Goal: Task Accomplishment & Management: Manage account settings

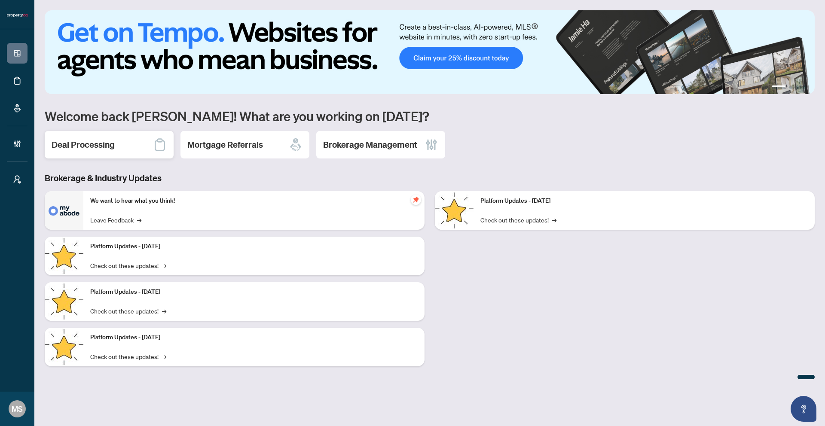
click at [97, 147] on h2 "Deal Processing" at bounding box center [83, 145] width 63 height 12
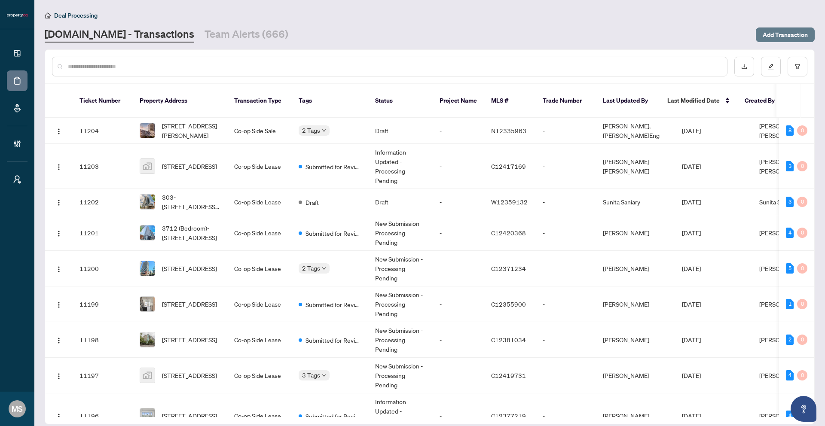
click at [780, 37] on span "Add Transaction" at bounding box center [784, 35] width 45 height 14
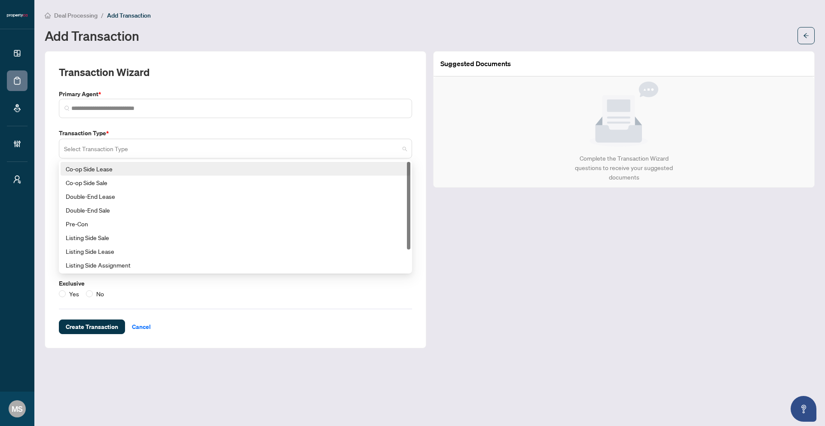
click at [134, 139] on div "Select Transaction Type" at bounding box center [235, 149] width 353 height 20
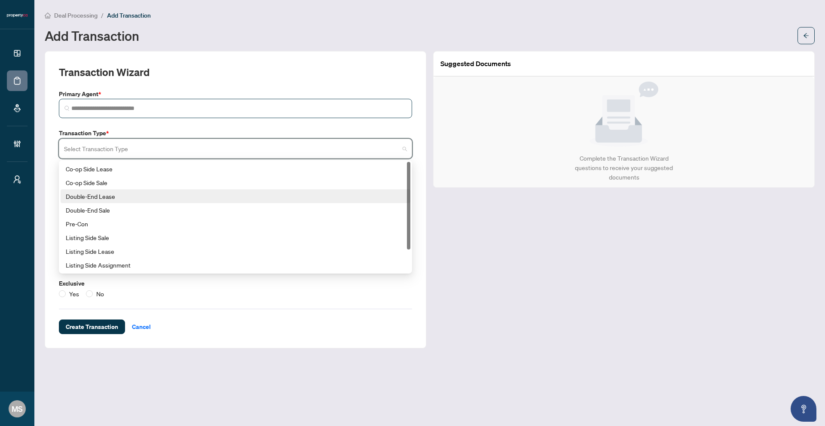
drag, startPoint x: 123, startPoint y: 196, endPoint x: 132, endPoint y: 110, distance: 86.8
click at [123, 196] on div "Double-End Lease" at bounding box center [235, 196] width 339 height 9
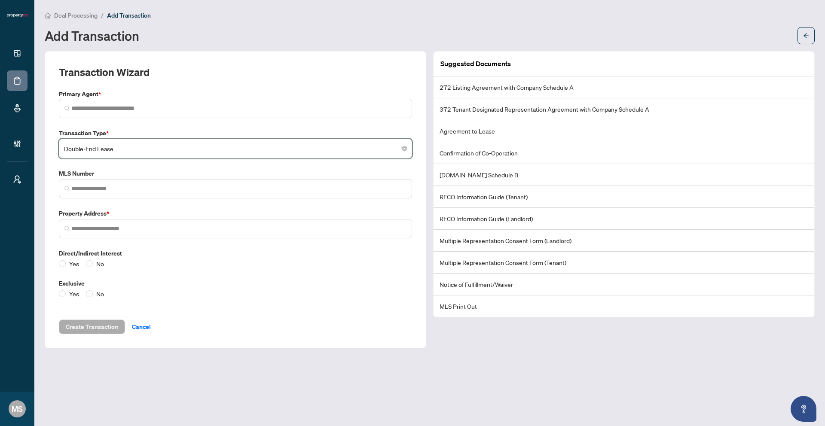
click at [147, 137] on label "Transaction Type *" at bounding box center [235, 132] width 353 height 9
click at [139, 157] on input "search" at bounding box center [231, 149] width 335 height 19
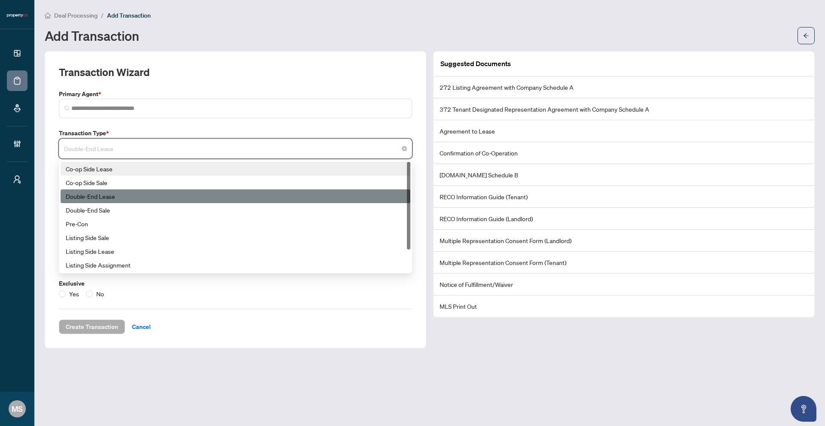
click at [125, 174] on div "Co-op Side Lease" at bounding box center [236, 169] width 350 height 14
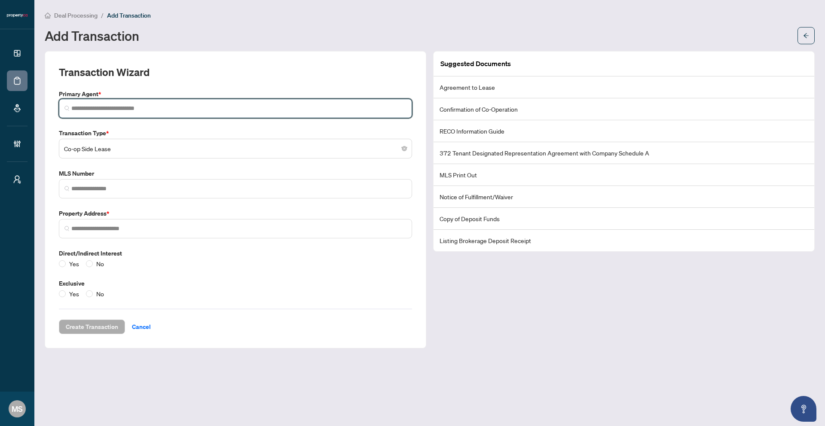
click at [126, 105] on input "search" at bounding box center [238, 108] width 335 height 9
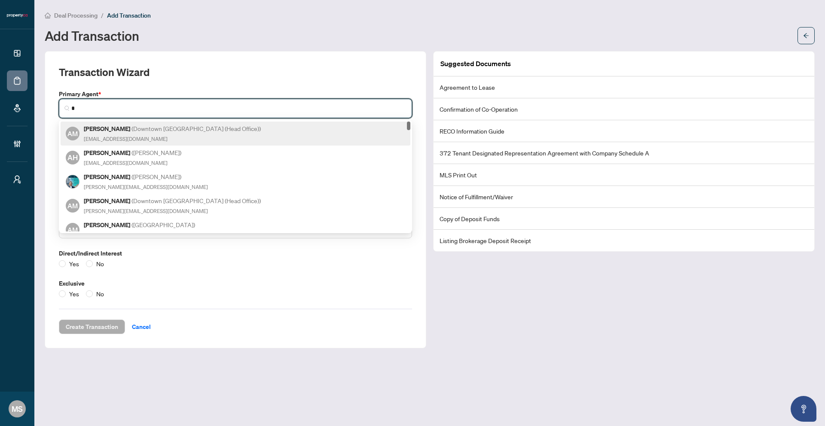
click at [131, 124] on h5 "[PERSON_NAME] ( [GEOGRAPHIC_DATA] (Head Office) )" at bounding box center [173, 129] width 178 height 10
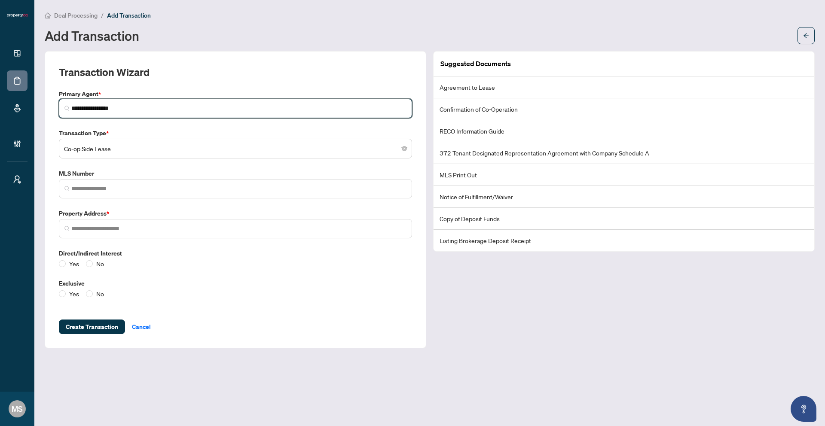
type input "**********"
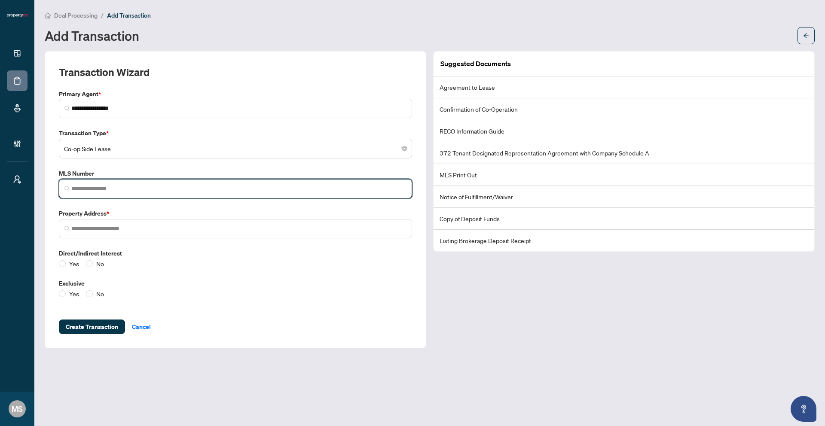
click at [97, 186] on input "search" at bounding box center [238, 188] width 335 height 9
paste input "*********"
type input "*********"
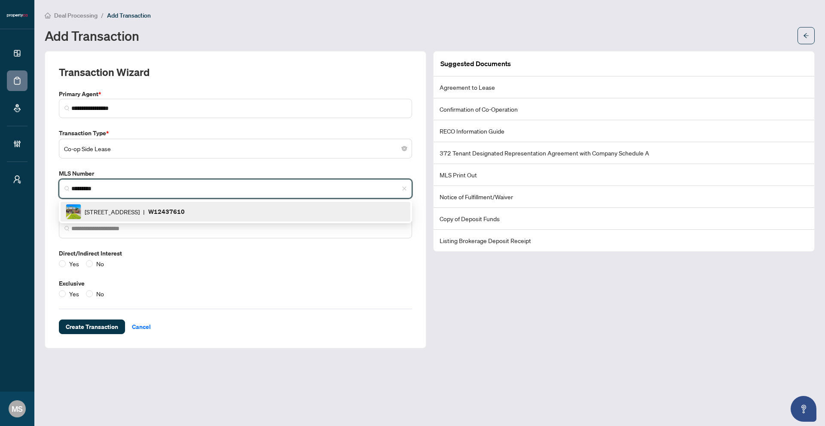
click at [110, 213] on span "[STREET_ADDRESS]" at bounding box center [112, 211] width 55 height 9
type input "**********"
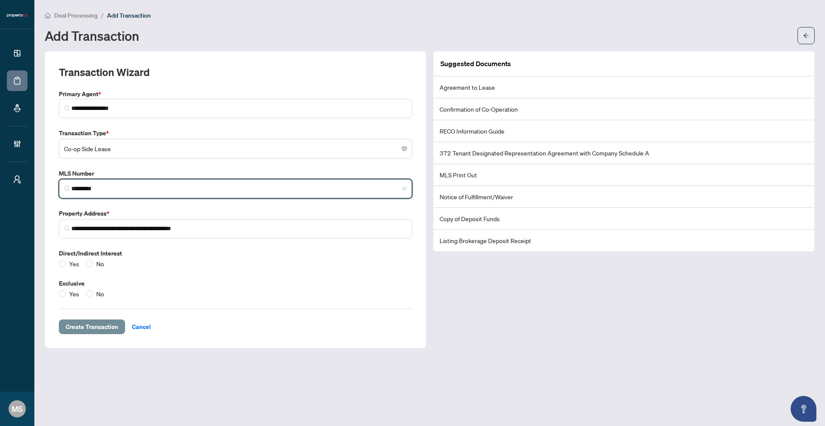
type input "*********"
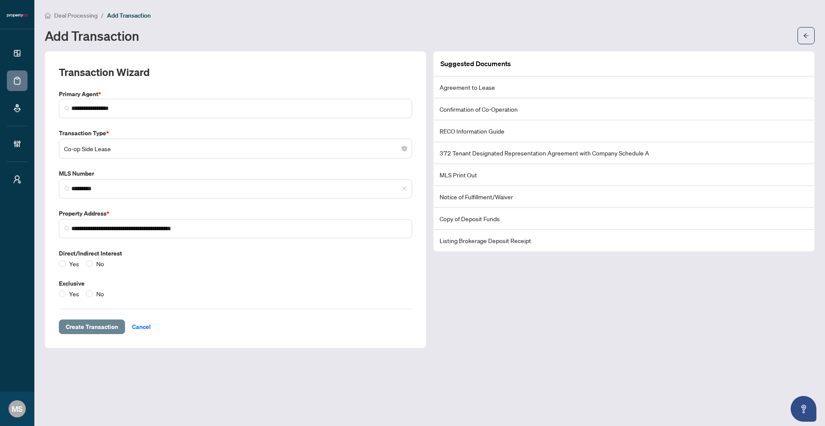
click at [107, 328] on span "Create Transaction" at bounding box center [92, 327] width 52 height 14
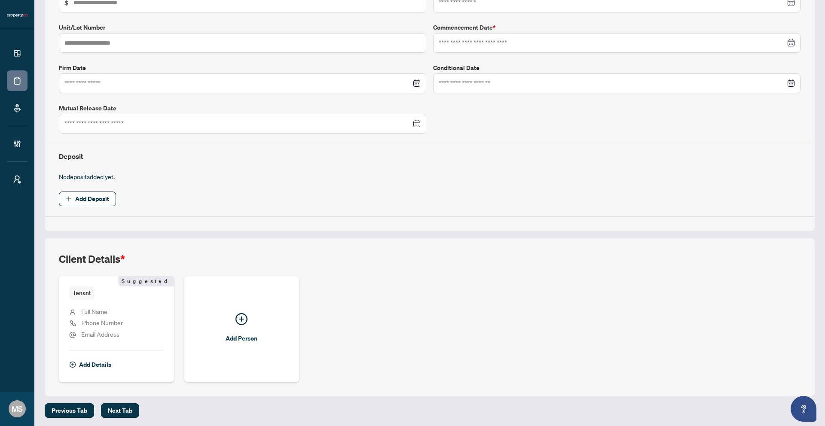
scroll to position [168, 0]
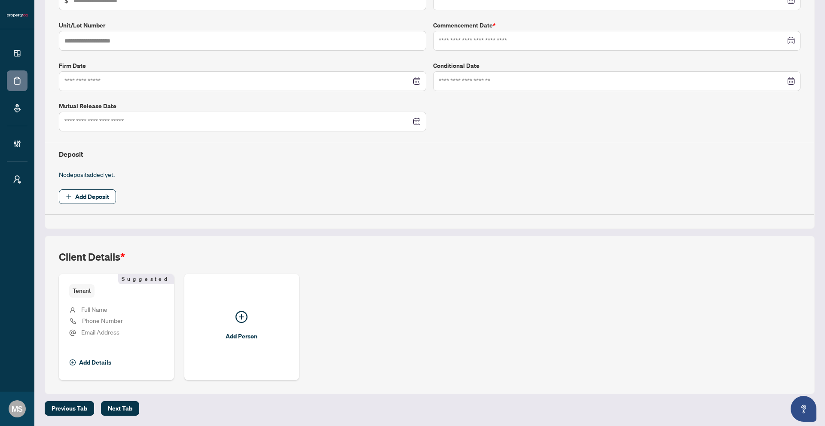
click at [102, 293] on div "Tenant Suggested" at bounding box center [116, 290] width 94 height 13
drag, startPoint x: 155, startPoint y: 278, endPoint x: 170, endPoint y: 282, distance: 15.5
click at [170, 282] on span "Suggested" at bounding box center [146, 279] width 56 height 10
drag, startPoint x: 173, startPoint y: 399, endPoint x: 125, endPoint y: 407, distance: 48.7
click at [173, 399] on div "Deal Processing / View Transaction Transaction saved a few seconds ago Ticket #…" at bounding box center [429, 129] width 777 height 574
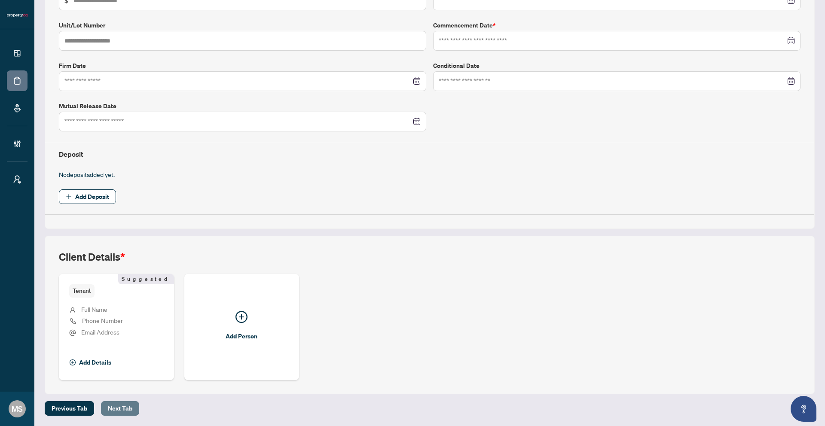
click at [123, 407] on span "Next Tab" at bounding box center [120, 409] width 24 height 14
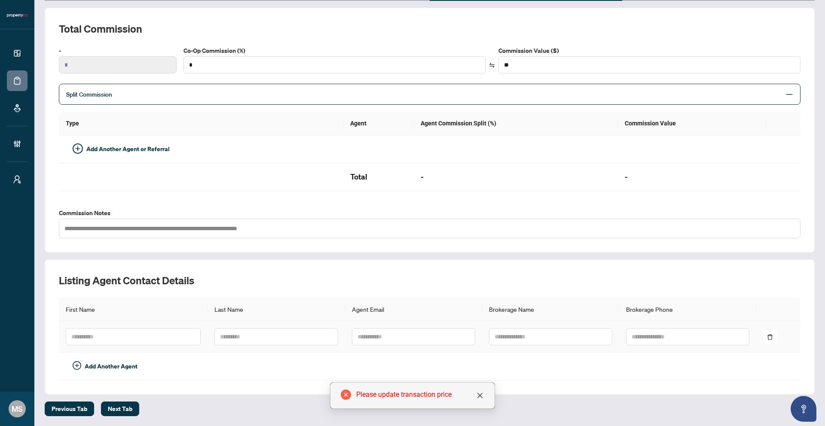
scroll to position [103, 0]
click at [75, 412] on span "Previous Tab" at bounding box center [70, 409] width 36 height 14
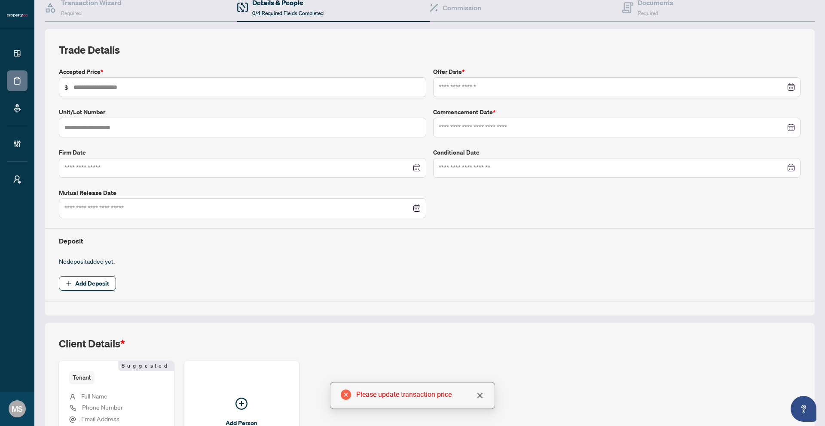
scroll to position [103, 0]
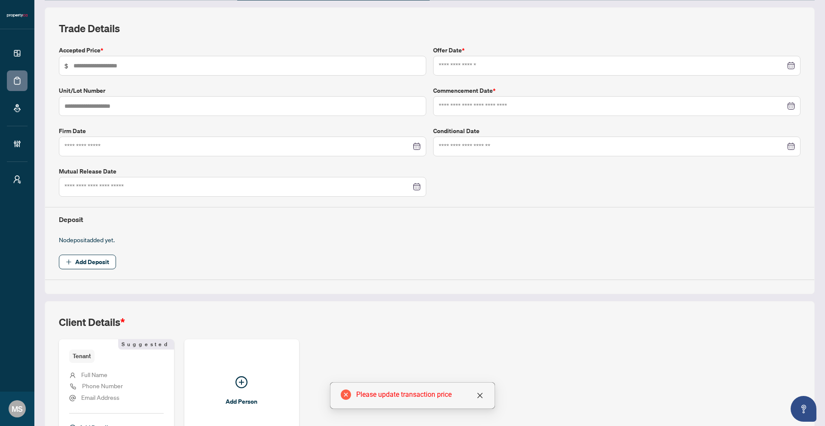
click at [86, 377] on span "Full Name" at bounding box center [94, 375] width 26 height 8
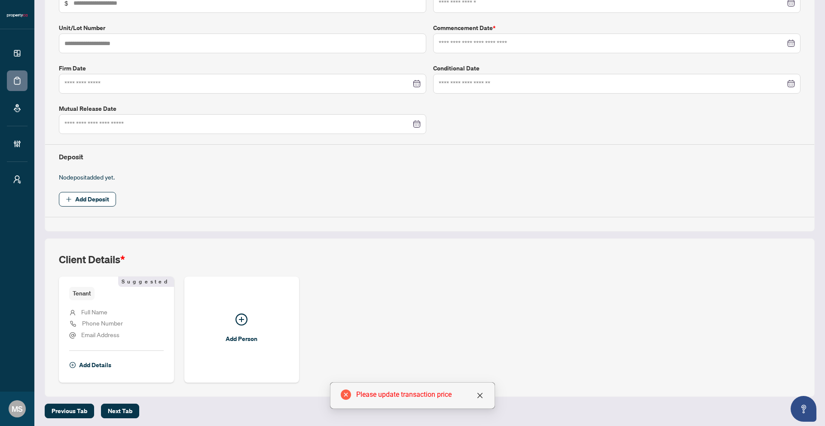
scroll to position [168, 0]
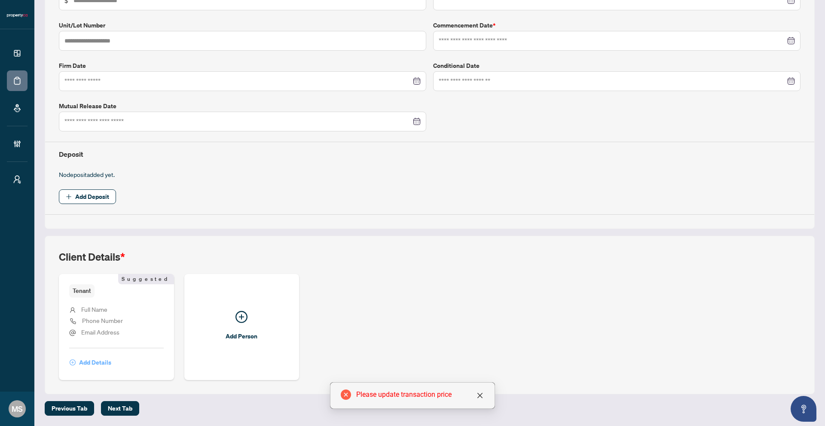
click at [88, 365] on span "Add Details" at bounding box center [95, 363] width 32 height 14
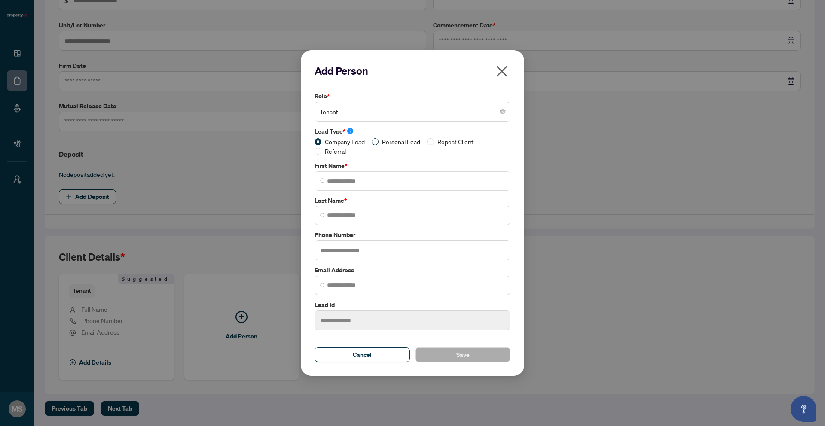
click at [387, 139] on span "Personal Lead" at bounding box center [400, 141] width 45 height 9
click at [333, 142] on span "Company Lead" at bounding box center [344, 141] width 47 height 9
click at [332, 150] on span "Referral" at bounding box center [335, 150] width 28 height 9
click at [454, 138] on span "Repeat Client" at bounding box center [455, 141] width 43 height 9
click at [391, 120] on input "search" at bounding box center [409, 113] width 178 height 19
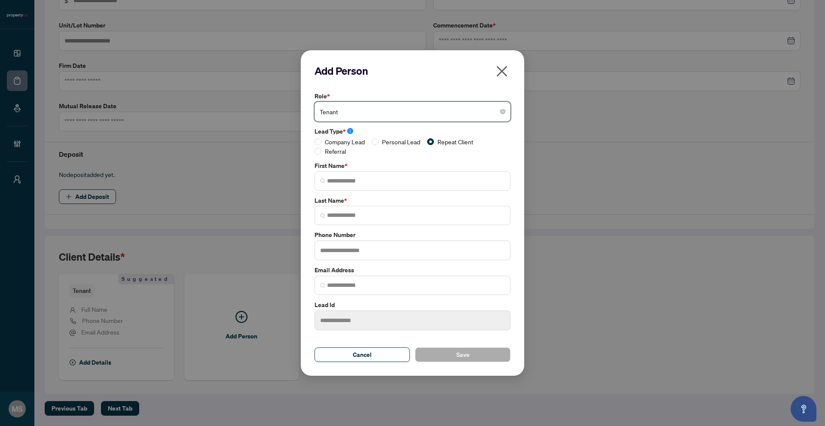
click at [376, 108] on span "Tenant" at bounding box center [413, 112] width 186 height 16
click at [605, 114] on div "Add Person Role * Tenant 3 4 Landlord Tenant Corporation Landlord Corporation T…" at bounding box center [412, 213] width 825 height 426
click at [505, 73] on icon "close" at bounding box center [502, 71] width 14 height 14
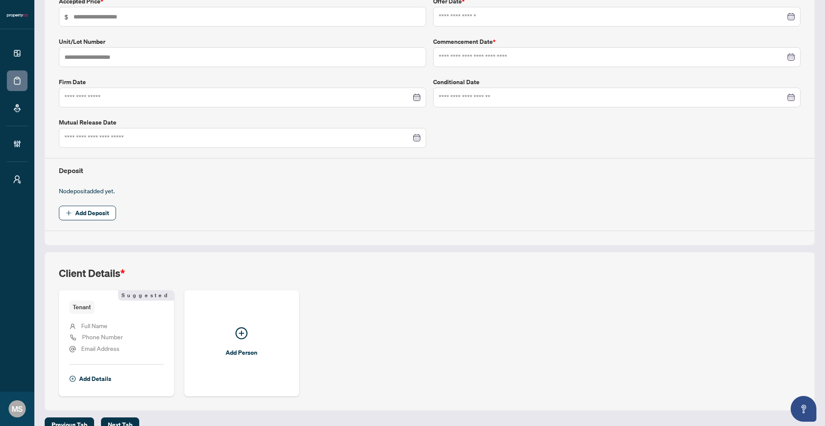
scroll to position [0, 0]
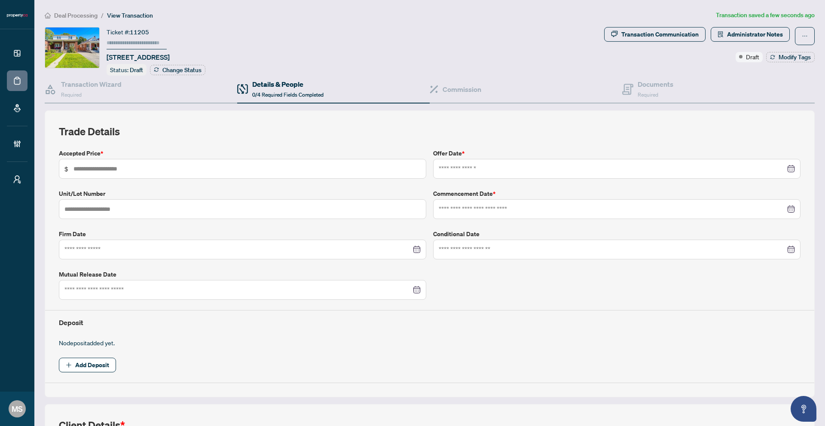
click at [140, 159] on span "$" at bounding box center [242, 169] width 367 height 20
click at [140, 167] on input "text" at bounding box center [246, 168] width 347 height 9
type input "*******"
click at [785, 171] on div at bounding box center [617, 168] width 356 height 9
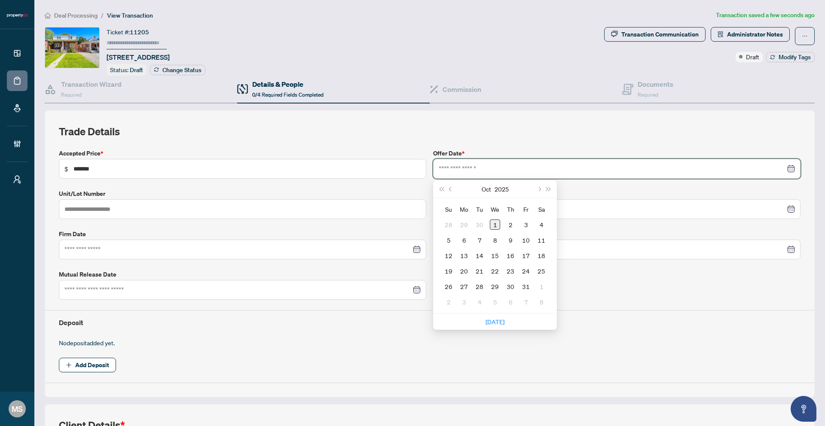
type input "**********"
click at [498, 223] on td "1" at bounding box center [494, 224] width 15 height 15
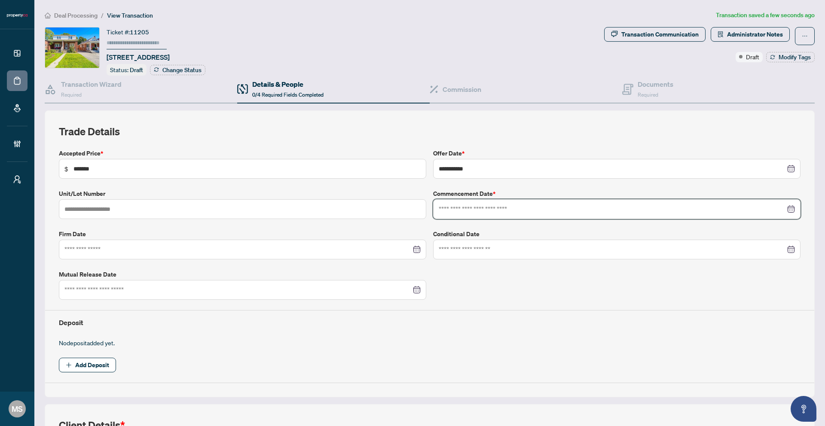
click at [512, 206] on input at bounding box center [612, 208] width 347 height 9
type input "**********"
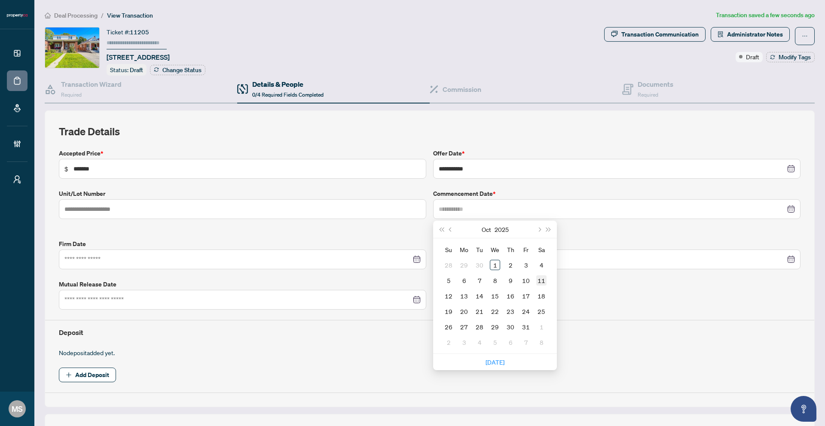
click at [543, 280] on td "11" at bounding box center [540, 280] width 15 height 15
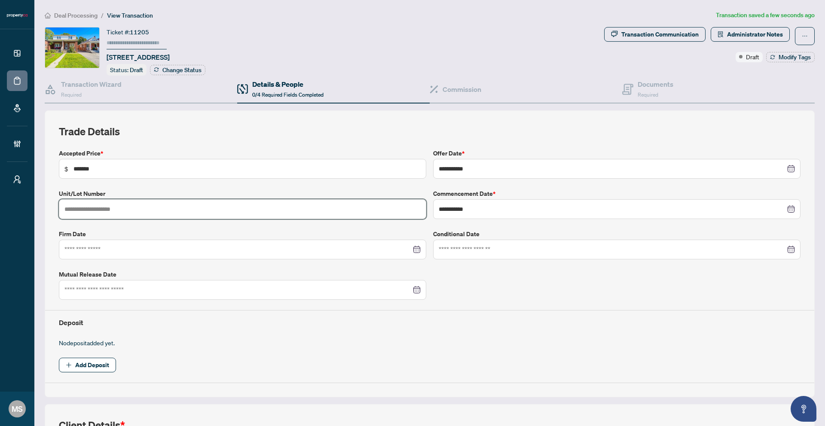
click at [238, 217] on input "text" at bounding box center [242, 209] width 367 height 20
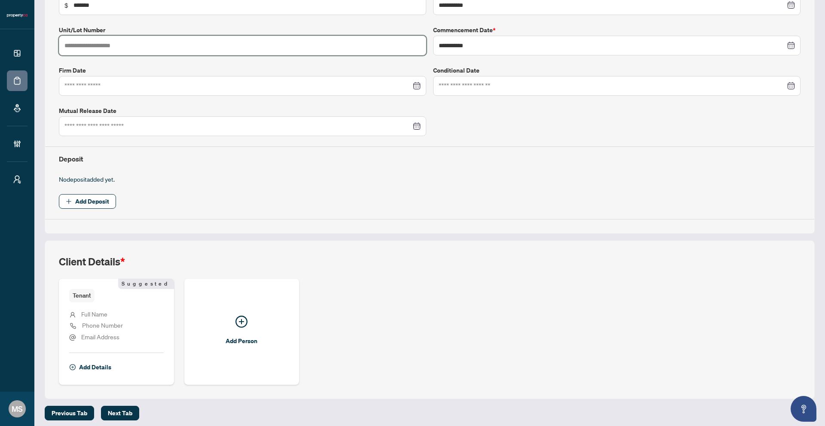
scroll to position [168, 0]
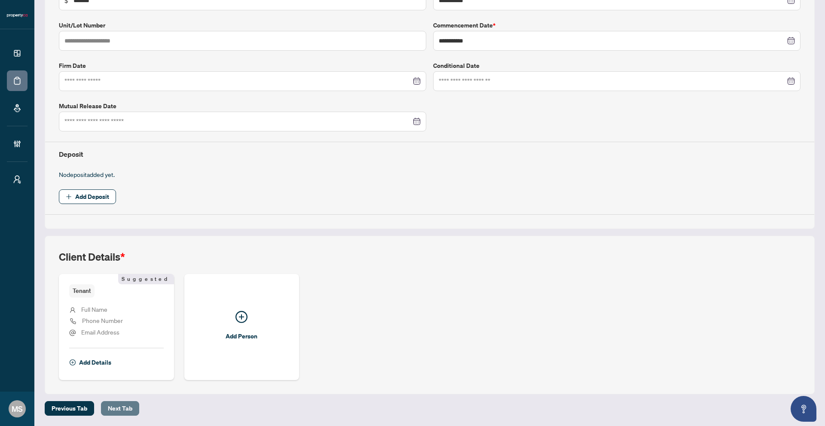
click at [128, 410] on span "Next Tab" at bounding box center [120, 409] width 24 height 14
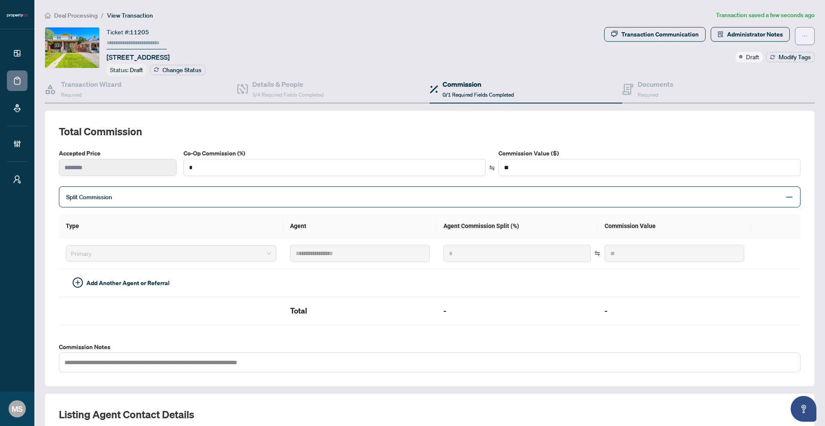
click at [801, 35] on icon "ellipsis" at bounding box center [804, 36] width 6 height 6
click at [755, 82] on span "Delete Transaction" at bounding box center [768, 82] width 66 height 9
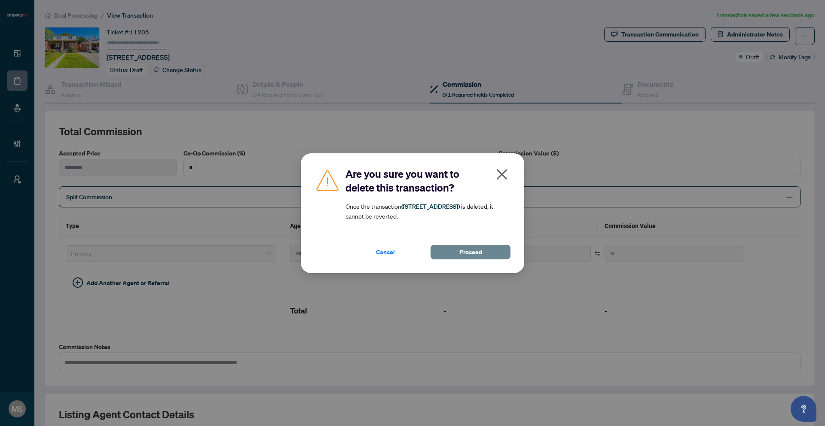
click at [487, 254] on button "Proceed" at bounding box center [470, 252] width 80 height 15
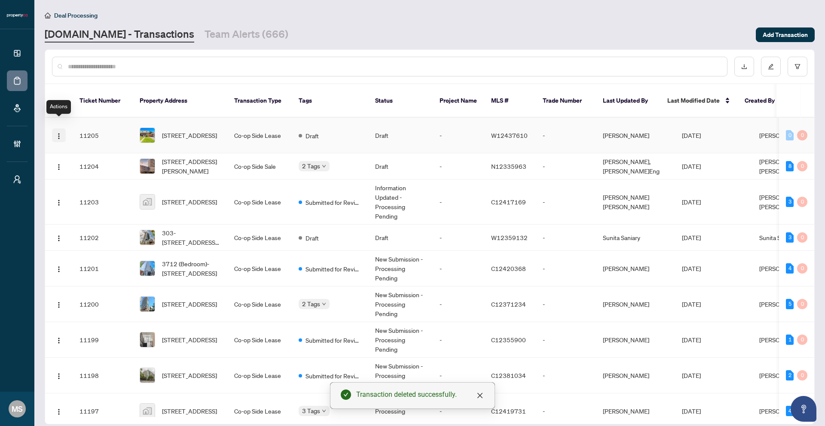
click at [62, 133] on img "button" at bounding box center [58, 136] width 7 height 7
click at [85, 187] on span "Delete Transaction" at bounding box center [100, 184] width 82 height 9
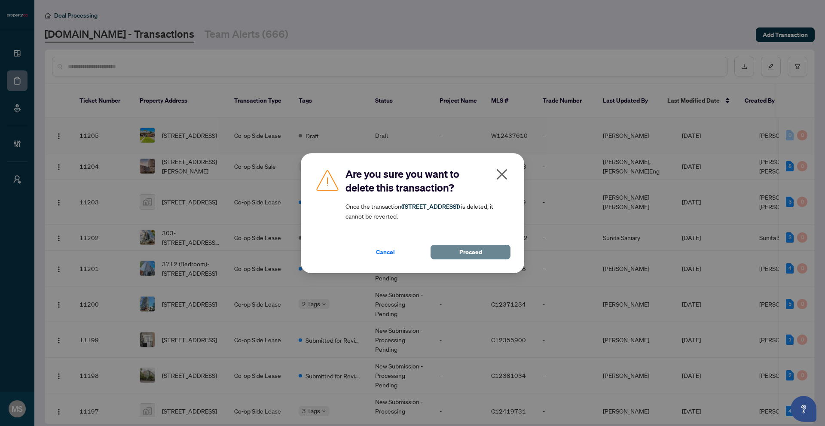
click at [457, 255] on button "Proceed" at bounding box center [470, 252] width 80 height 15
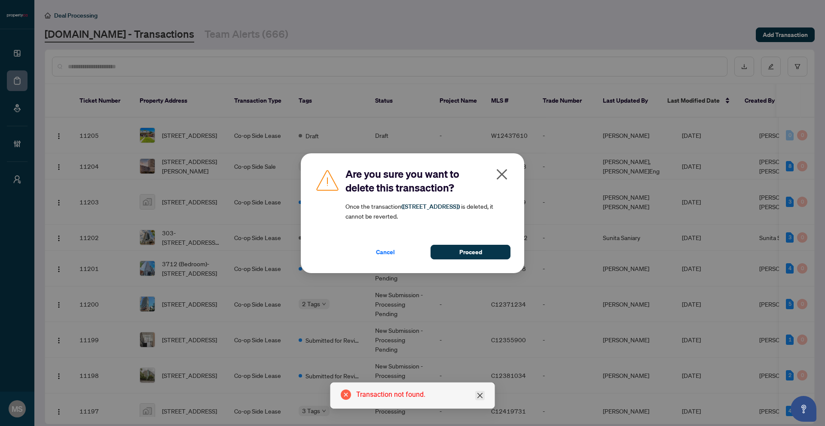
click at [477, 396] on icon "close" at bounding box center [479, 395] width 7 height 7
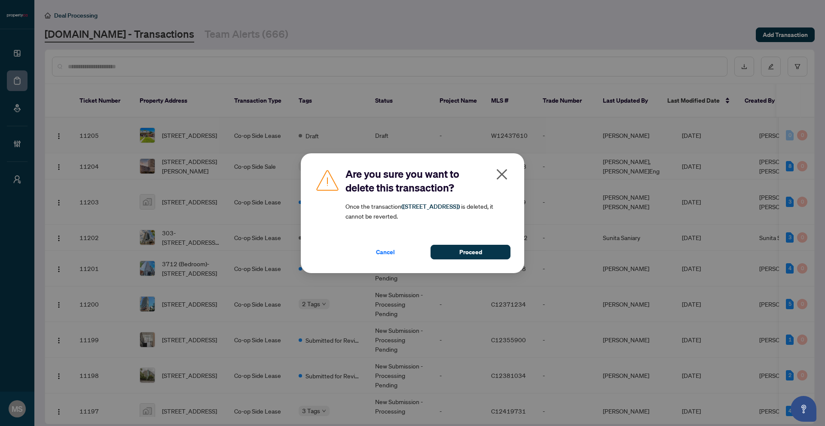
click at [506, 171] on icon "close" at bounding box center [502, 174] width 14 height 14
